Goal: Check status: Check status

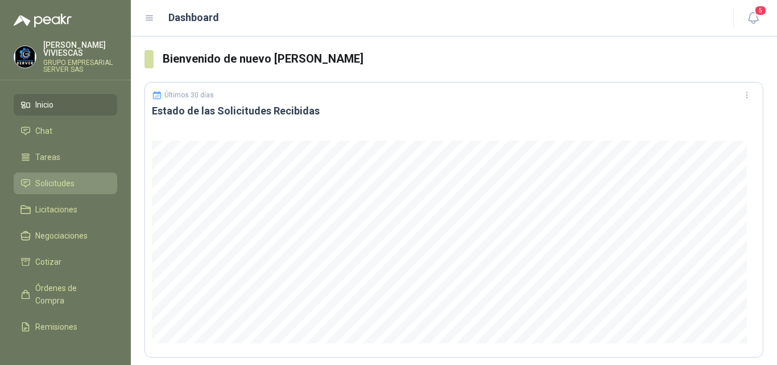
click at [61, 180] on span "Solicitudes" at bounding box center [54, 183] width 39 height 13
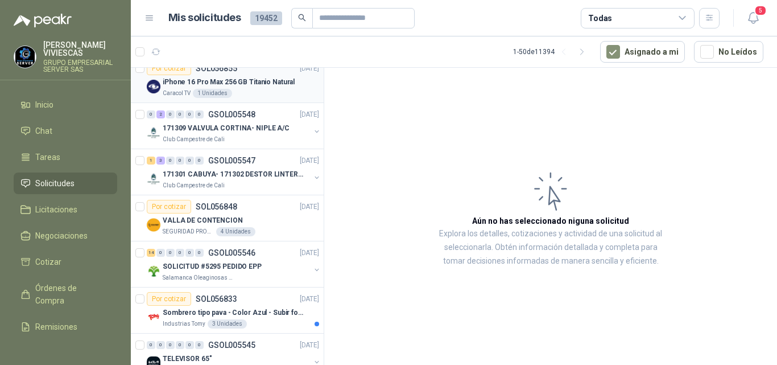
scroll to position [398, 0]
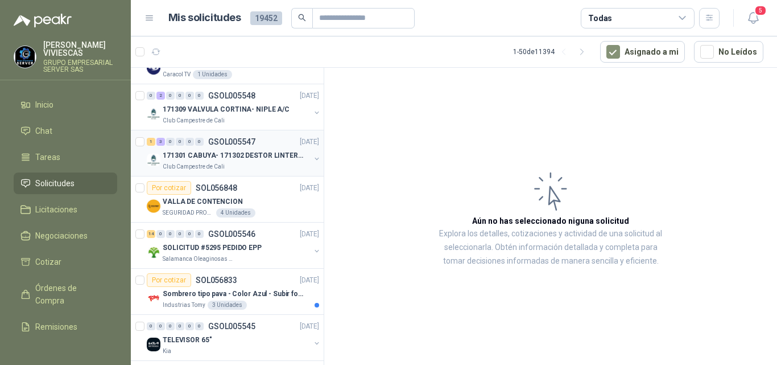
click at [240, 156] on p "171301 CABUYA- 171302 DESTOR LINTER- 171305 PINZA" at bounding box center [234, 155] width 142 height 11
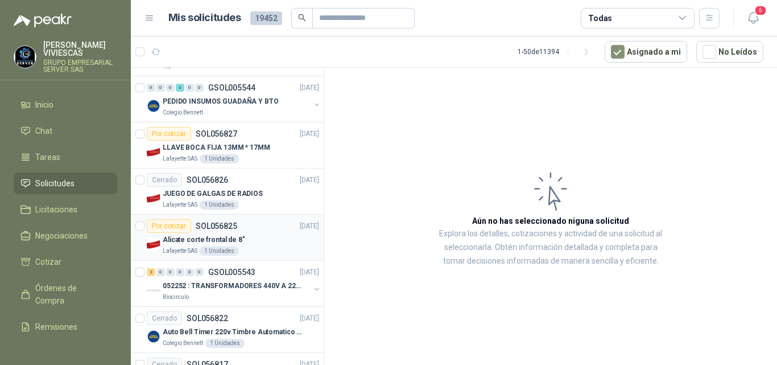
scroll to position [796, 0]
